Goal: Communication & Community: Answer question/provide support

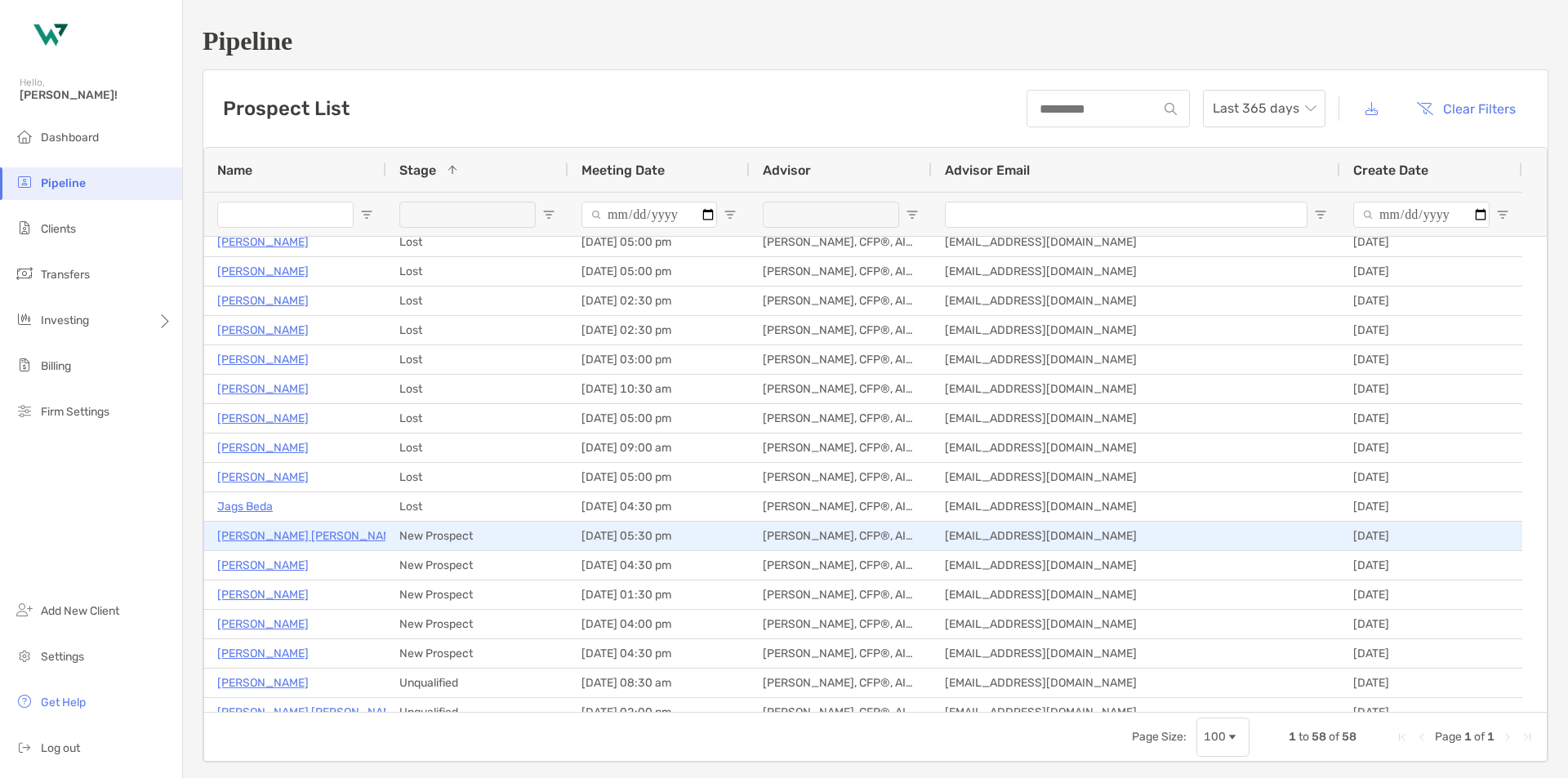
scroll to position [898, 0]
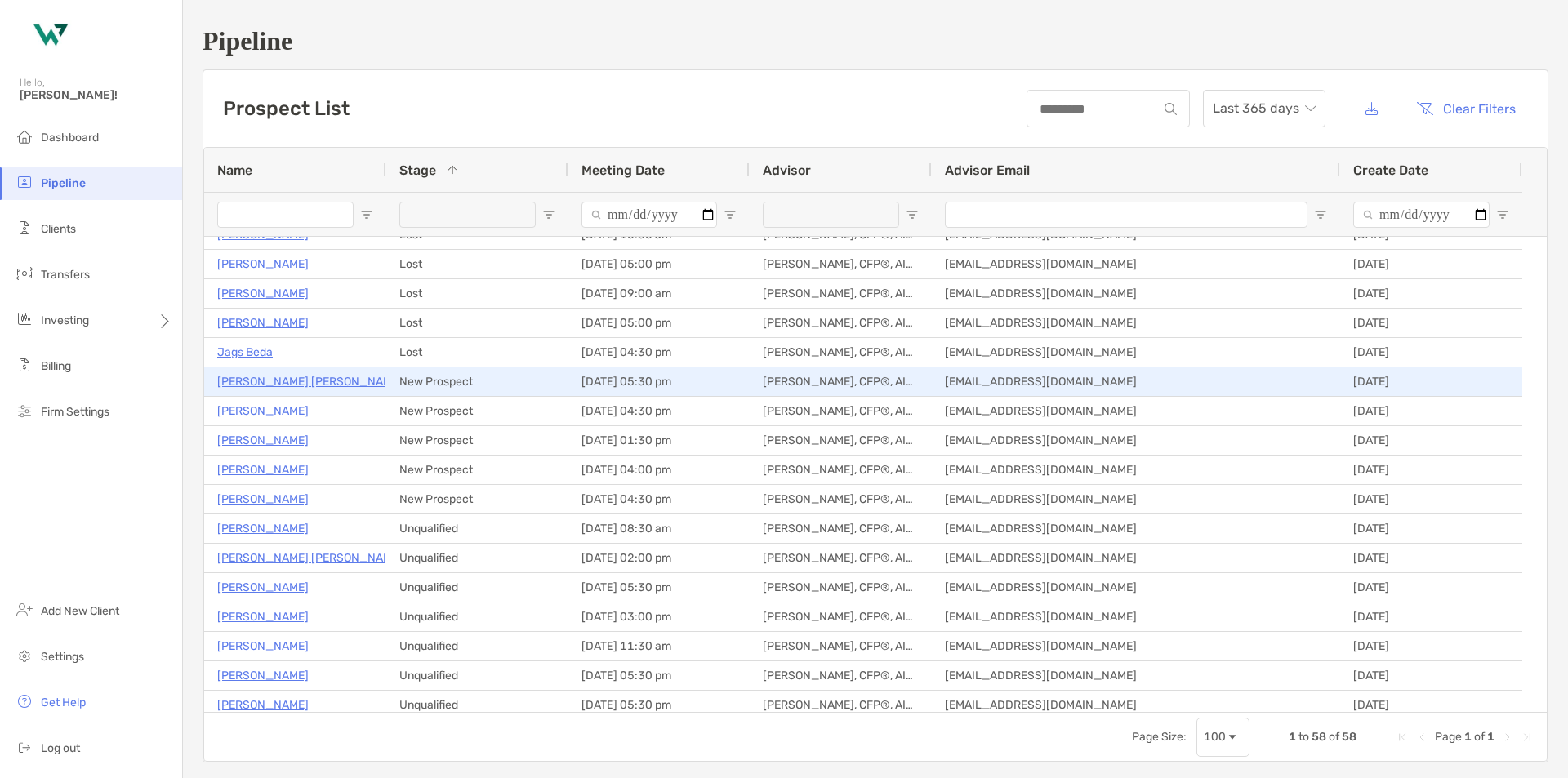
click at [284, 382] on p "[PERSON_NAME] [PERSON_NAME]" at bounding box center [310, 381] width 185 height 20
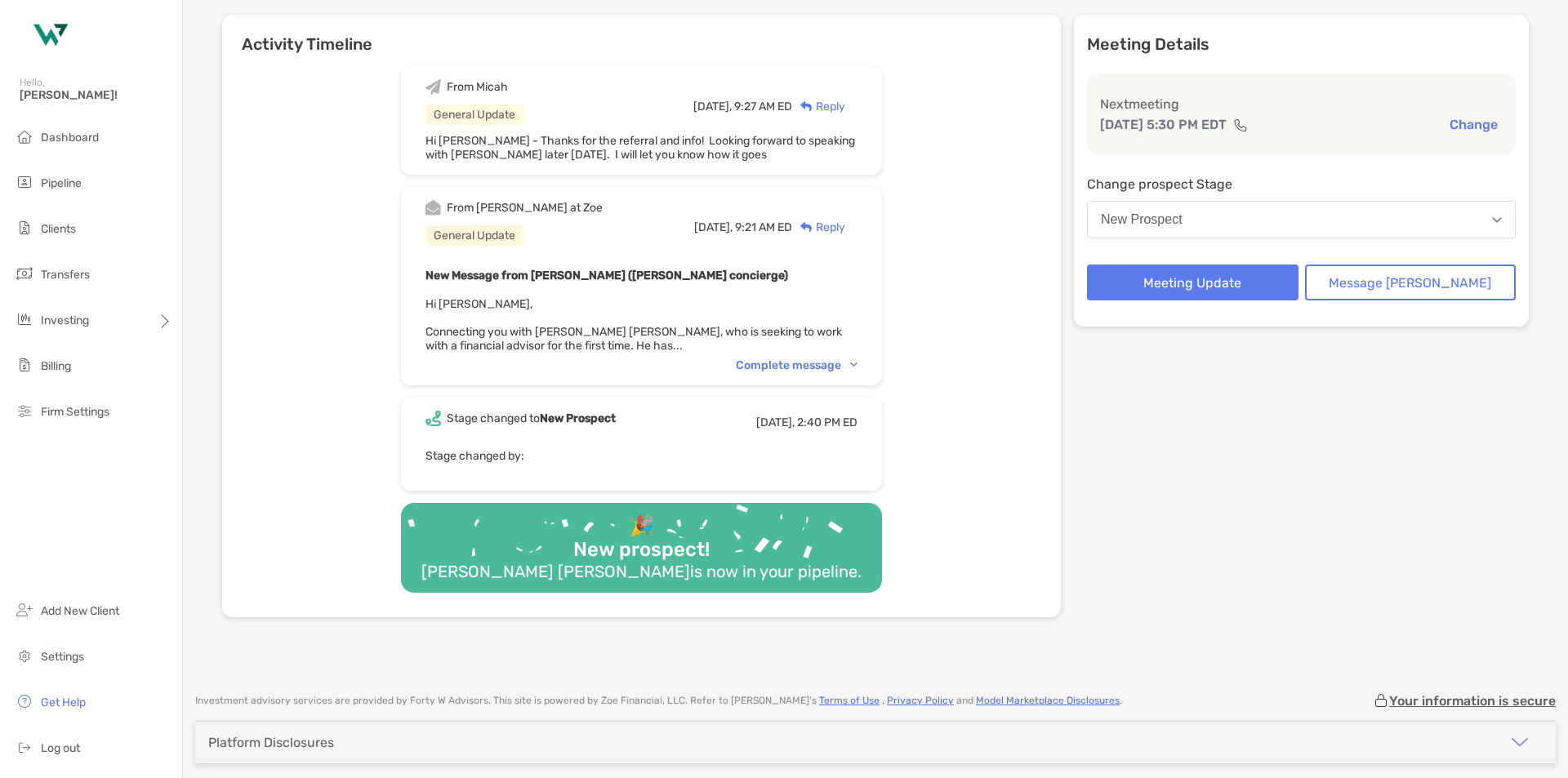
scroll to position [71, 0]
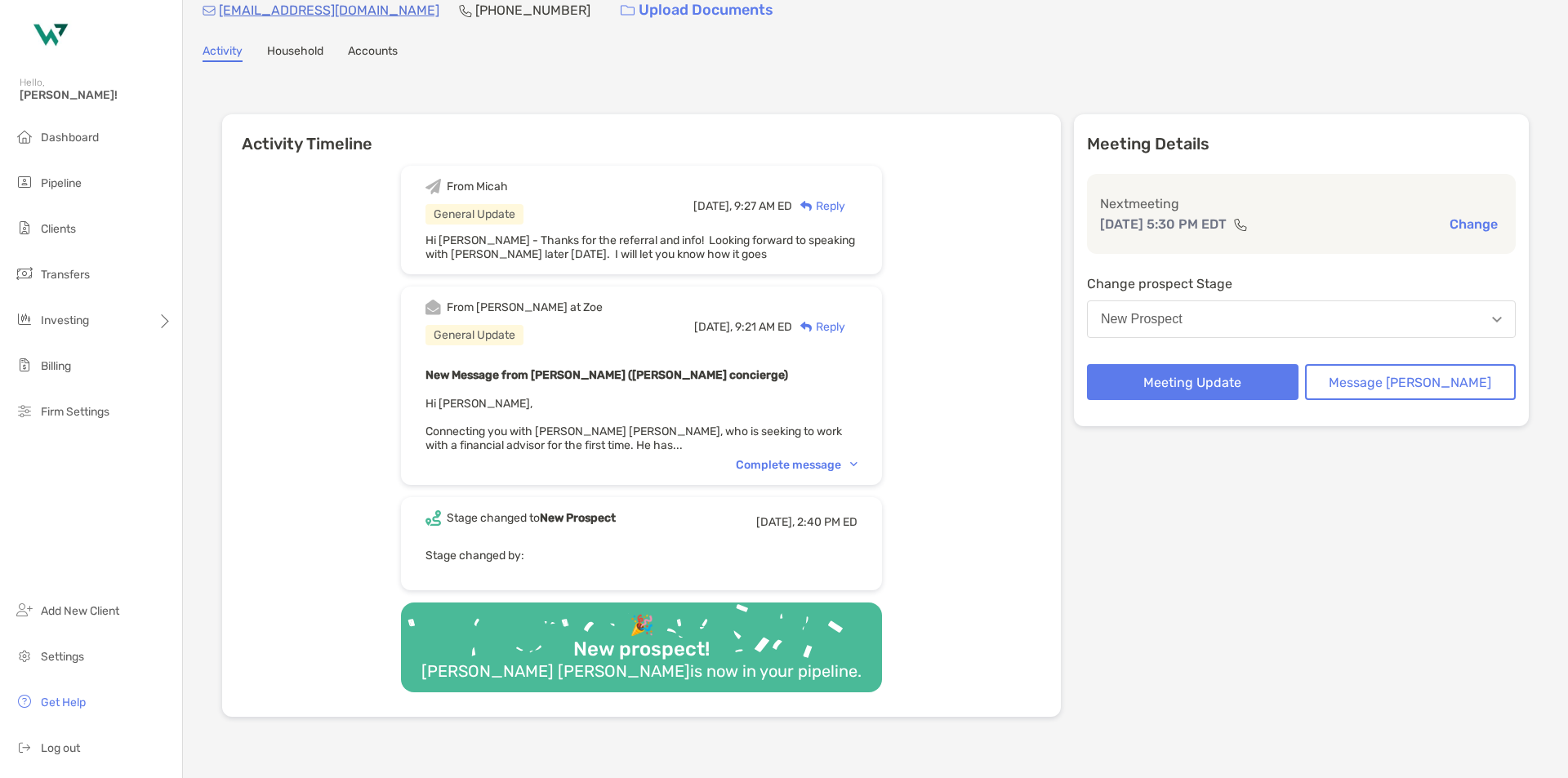
click at [821, 466] on div "Complete message" at bounding box center [797, 465] width 122 height 14
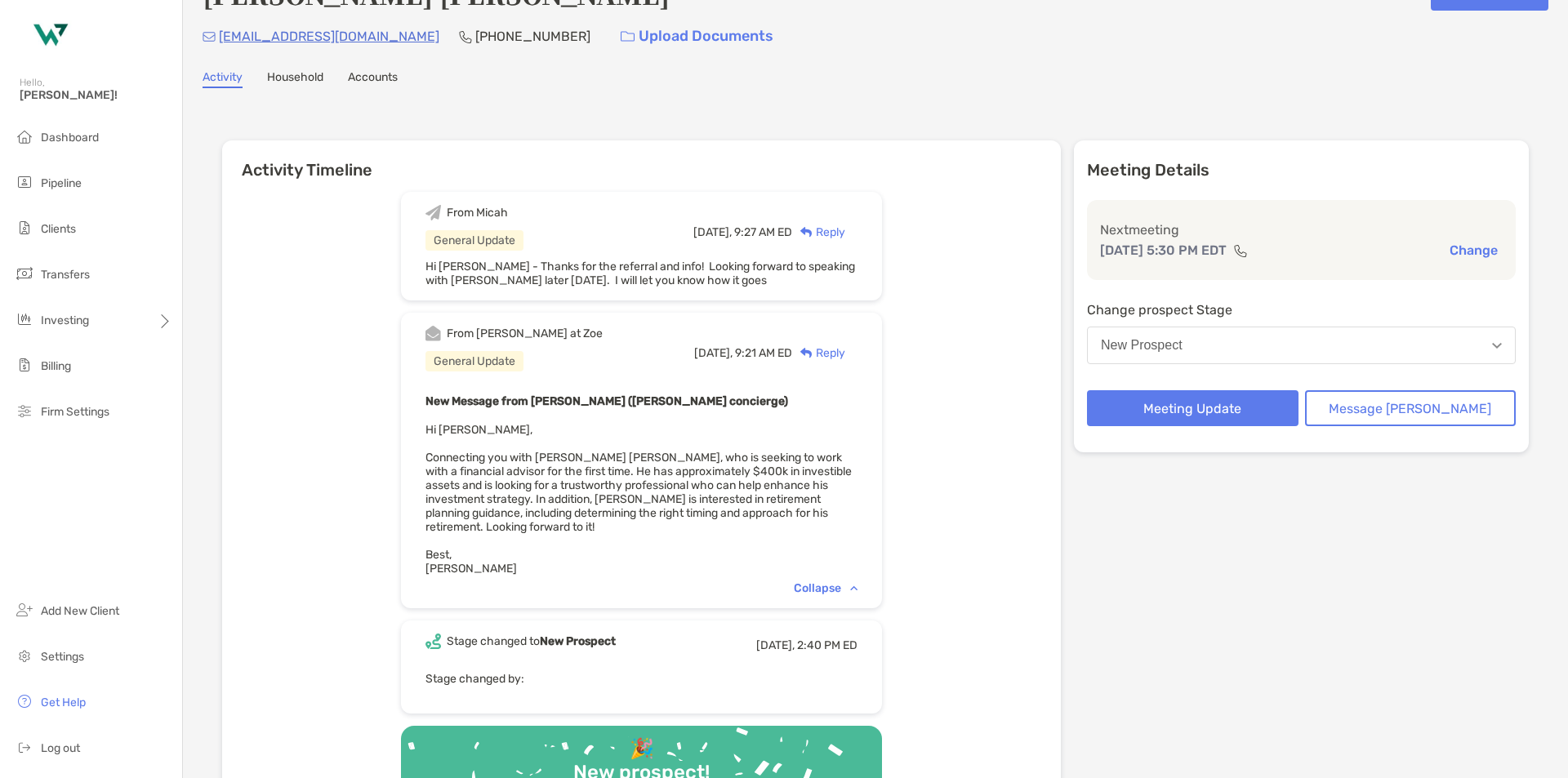
scroll to position [0, 0]
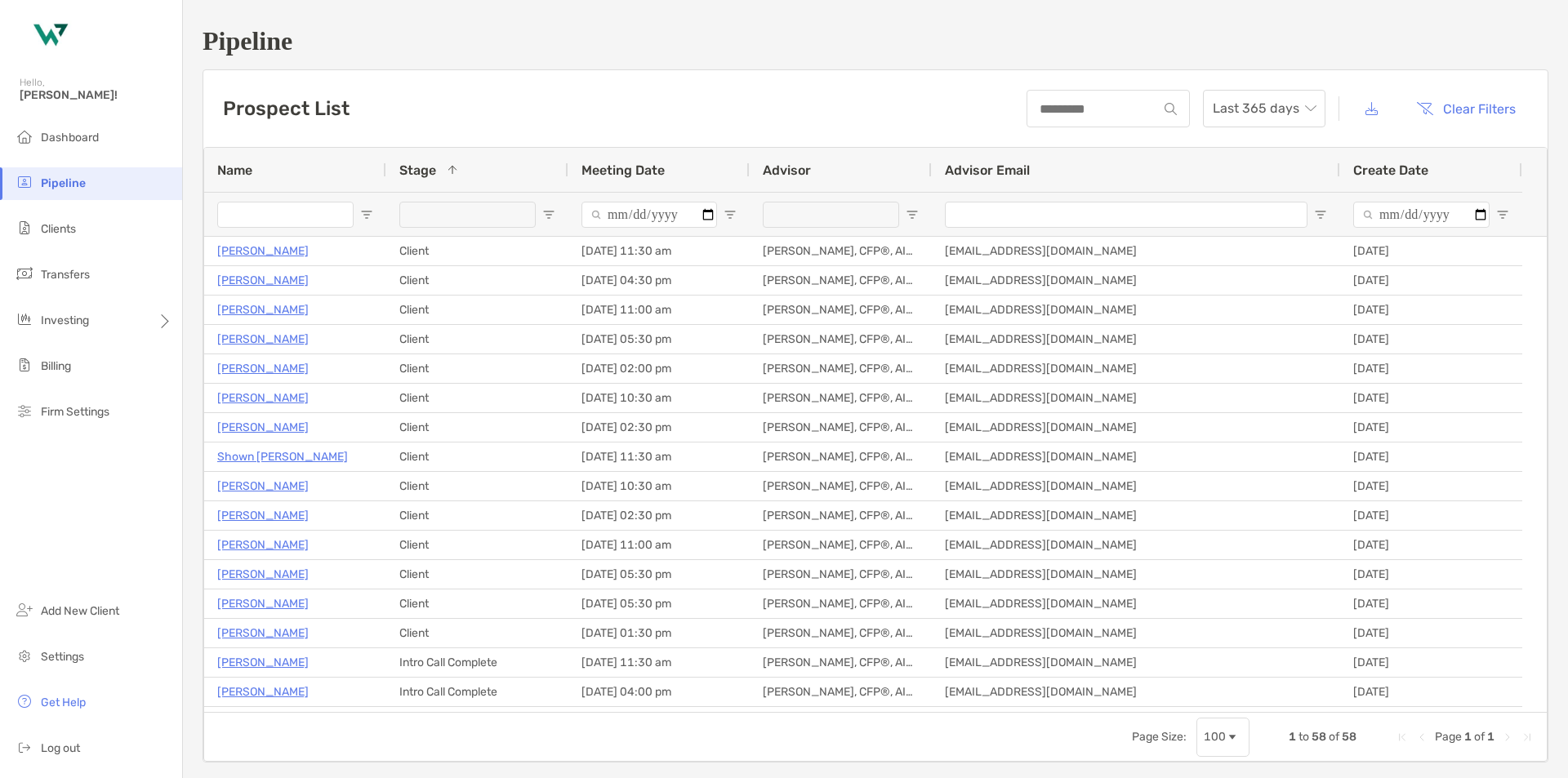
scroll to position [898, 0]
